Goal: Transaction & Acquisition: Download file/media

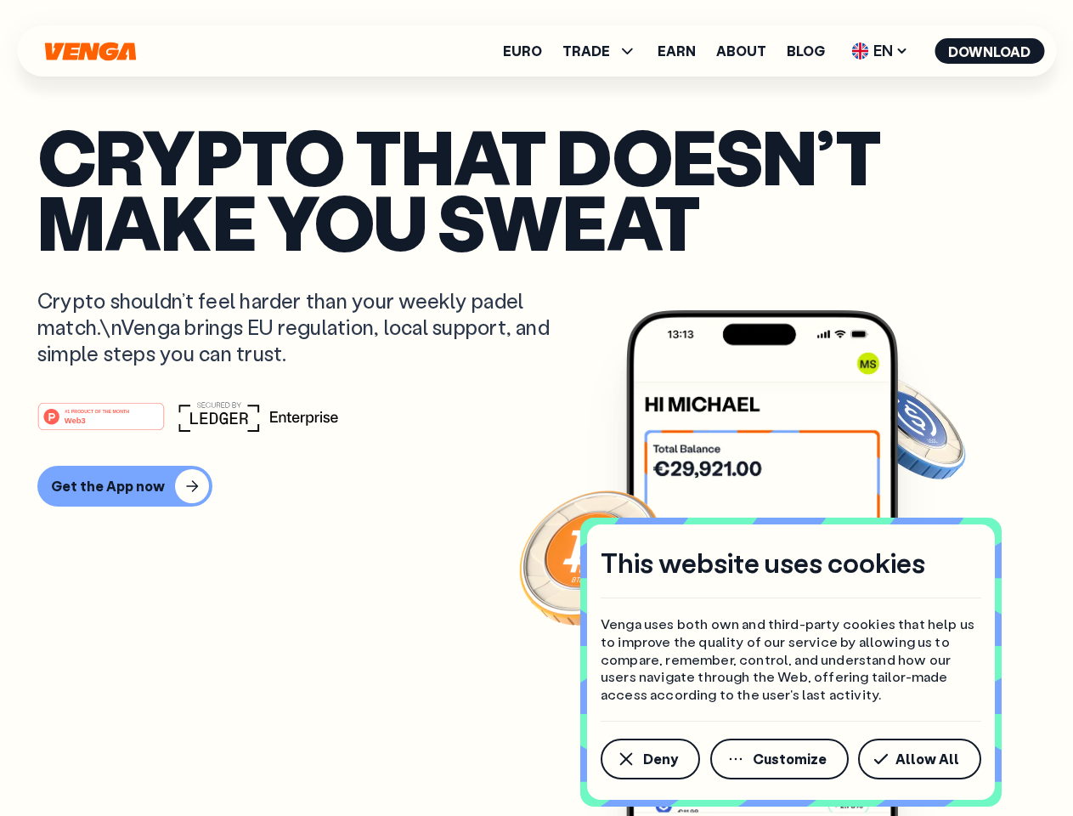
click at [536, 408] on div "#1 PRODUCT OF THE MONTH Web3" at bounding box center [536, 416] width 998 height 31
click at [649, 759] on span "Deny" at bounding box center [660, 759] width 35 height 14
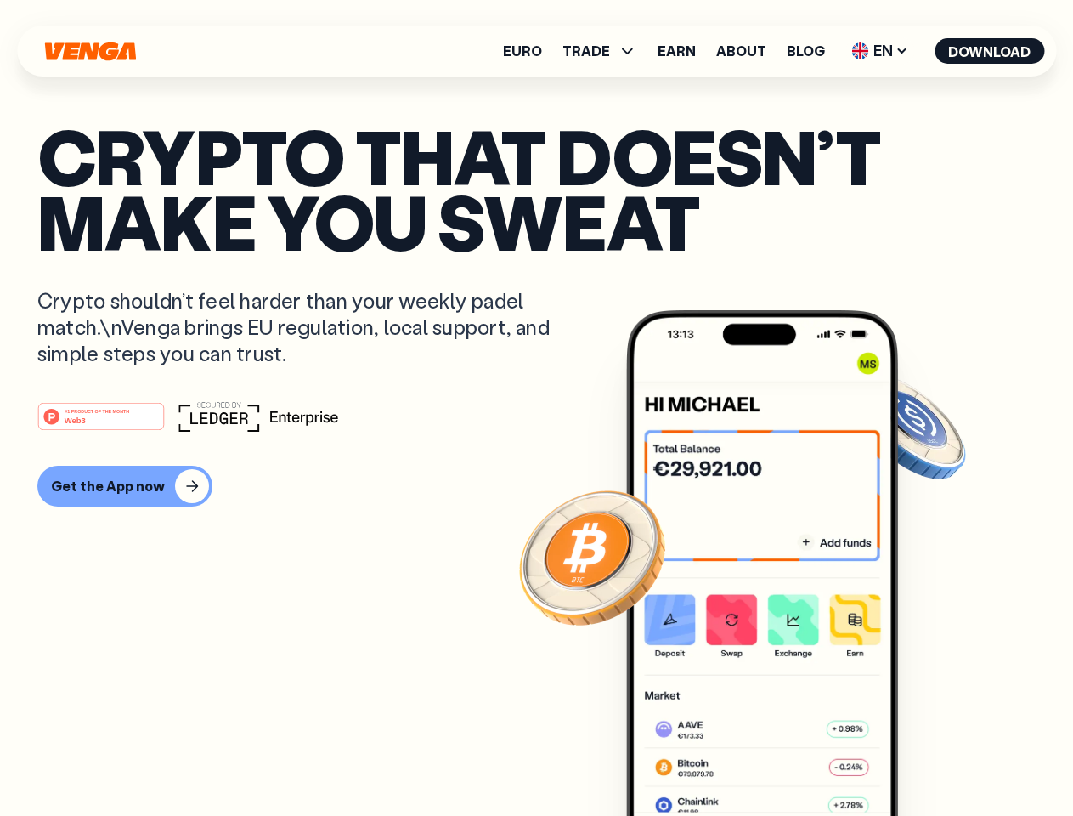
click at [781, 759] on img at bounding box center [762, 594] width 272 height 569
click at [923, 759] on article "Crypto that doesn’t make you sweat Crypto shouldn’t feel harder than your weekl…" at bounding box center [536, 441] width 998 height 637
click at [605, 51] on span "TRADE" at bounding box center [587, 51] width 48 height 14
click at [880, 51] on span "EN" at bounding box center [880, 50] width 69 height 27
click at [990, 51] on button "Download" at bounding box center [990, 50] width 110 height 25
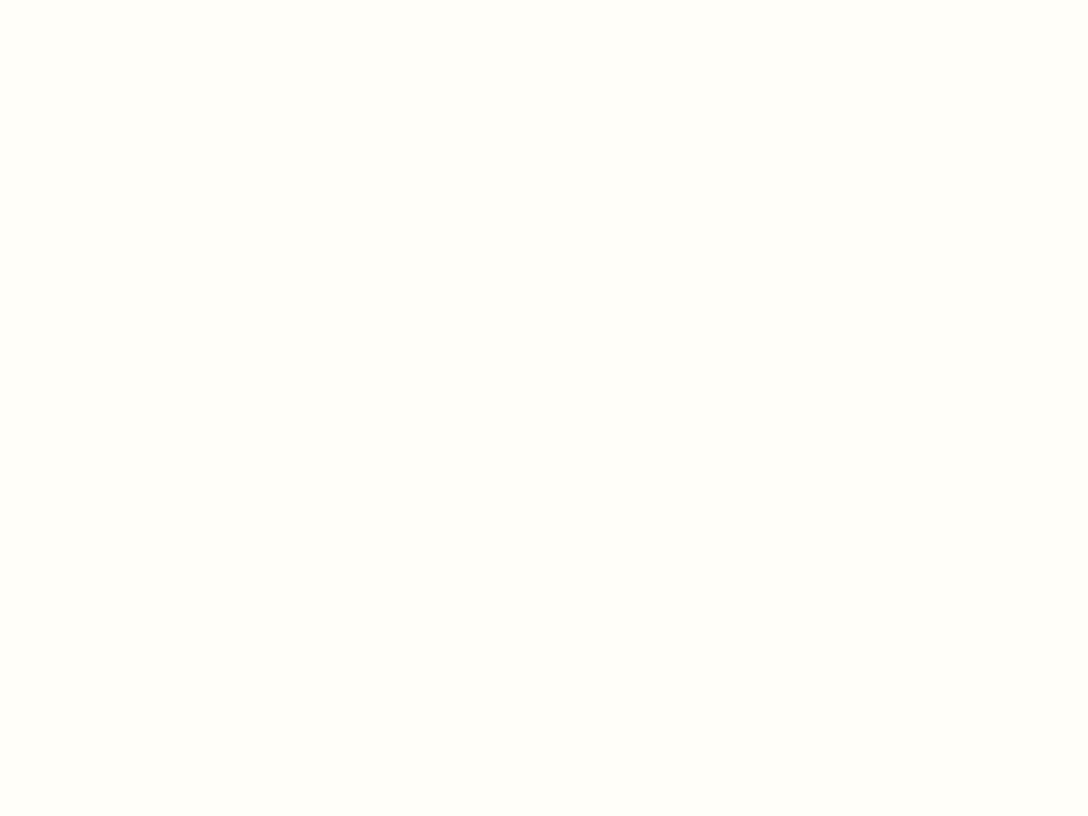
click at [122, 0] on html "This website uses cookies Venga uses both own and third-party cookies that help…" at bounding box center [544, 0] width 1088 height 0
click at [104, 0] on html "This website uses cookies Venga uses both own and third-party cookies that help…" at bounding box center [544, 0] width 1088 height 0
